Goal: Check status: Check status

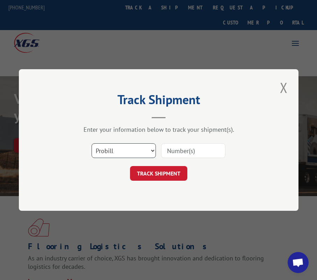
click at [148, 150] on select "Select category... Probill BOL PO" at bounding box center [123, 150] width 64 height 15
select select "bol"
click at [211, 150] on input at bounding box center [193, 150] width 64 height 15
type input "1696936766"
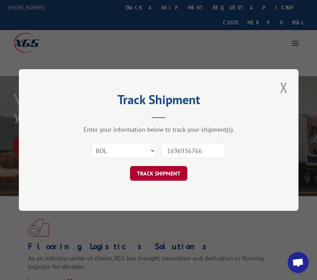
click at [166, 176] on button "TRACK SHIPMENT" at bounding box center [158, 173] width 57 height 15
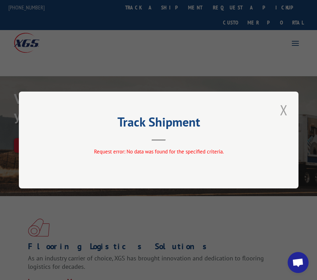
click at [284, 111] on button "Close modal" at bounding box center [283, 109] width 12 height 19
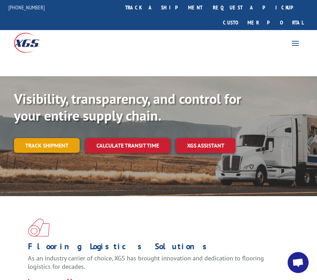
click at [71, 138] on link "Track shipment" at bounding box center [47, 145] width 66 height 15
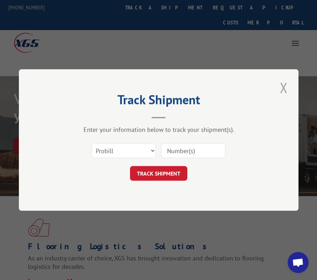
click at [280, 83] on button "Close modal" at bounding box center [283, 87] width 12 height 19
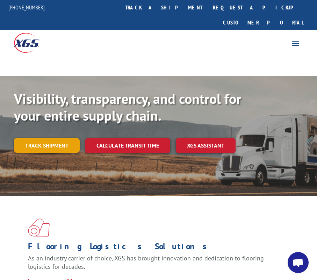
click at [65, 138] on link "Track shipment" at bounding box center [47, 145] width 66 height 15
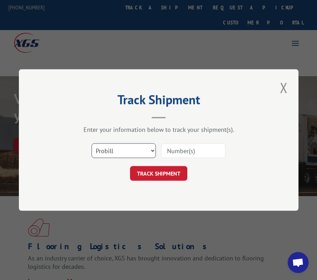
click at [122, 150] on select "Select category... Probill BOL PO" at bounding box center [123, 150] width 64 height 15
select select "bol"
click at [193, 150] on input at bounding box center [193, 150] width 64 height 15
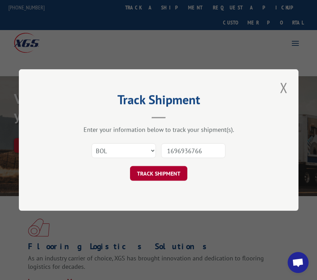
type input "1696936766"
click at [135, 178] on button "TRACK SHIPMENT" at bounding box center [158, 173] width 57 height 15
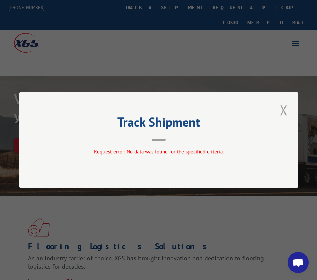
click at [285, 110] on button "Close modal" at bounding box center [283, 109] width 12 height 19
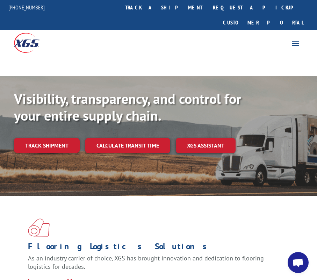
click at [73, 138] on link "Track shipment" at bounding box center [47, 145] width 66 height 15
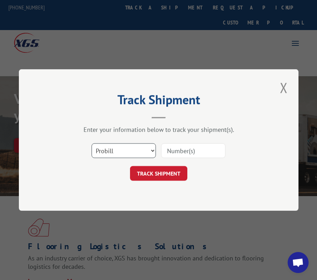
click at [135, 151] on select "Select category... Probill BOL PO" at bounding box center [123, 150] width 64 height 15
select select "bol"
click at [200, 151] on input at bounding box center [193, 150] width 64 height 15
type input "1696933267"
click at [158, 174] on button "TRACK SHIPMENT" at bounding box center [158, 173] width 57 height 15
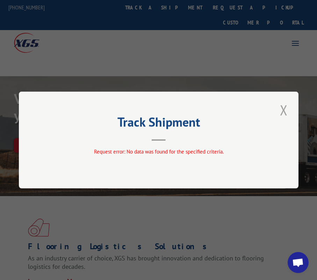
click at [283, 110] on button "Close modal" at bounding box center [283, 109] width 12 height 19
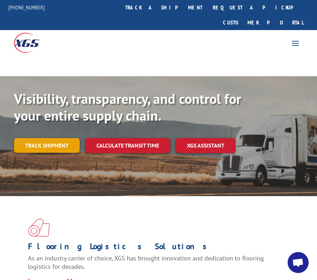
click at [40, 138] on link "Track shipment" at bounding box center [47, 145] width 66 height 15
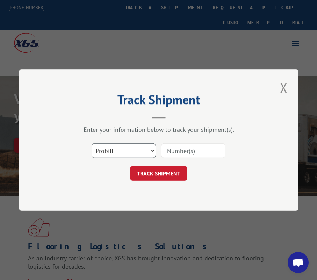
click at [127, 148] on select "Select category... Probill BOL PO" at bounding box center [123, 150] width 64 height 15
select select "bol"
click at [191, 151] on input at bounding box center [193, 150] width 64 height 15
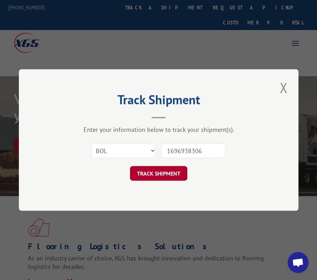
type input "1696938306"
click at [164, 173] on button "TRACK SHIPMENT" at bounding box center [158, 173] width 57 height 15
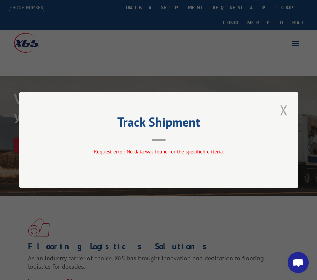
click at [283, 111] on button "Close modal" at bounding box center [283, 109] width 12 height 19
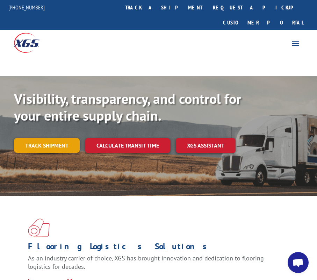
click at [56, 138] on link "Track shipment" at bounding box center [47, 145] width 66 height 15
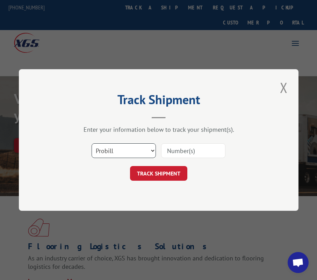
click at [123, 151] on select "Select category... Probill BOL PO" at bounding box center [123, 150] width 64 height 15
select select "bol"
click at [139, 147] on select "Select category... Probill BOL PO" at bounding box center [123, 150] width 64 height 15
click at [182, 152] on input at bounding box center [193, 150] width 64 height 15
type input "1696938306"
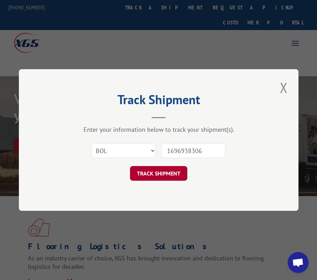
click at [169, 177] on button "TRACK SHIPMENT" at bounding box center [158, 173] width 57 height 15
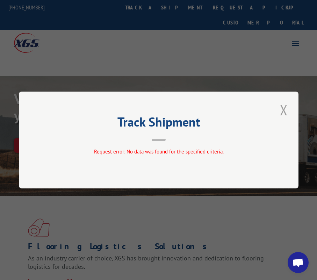
click at [285, 110] on button "Close modal" at bounding box center [283, 109] width 12 height 19
